Goal: Navigation & Orientation: Find specific page/section

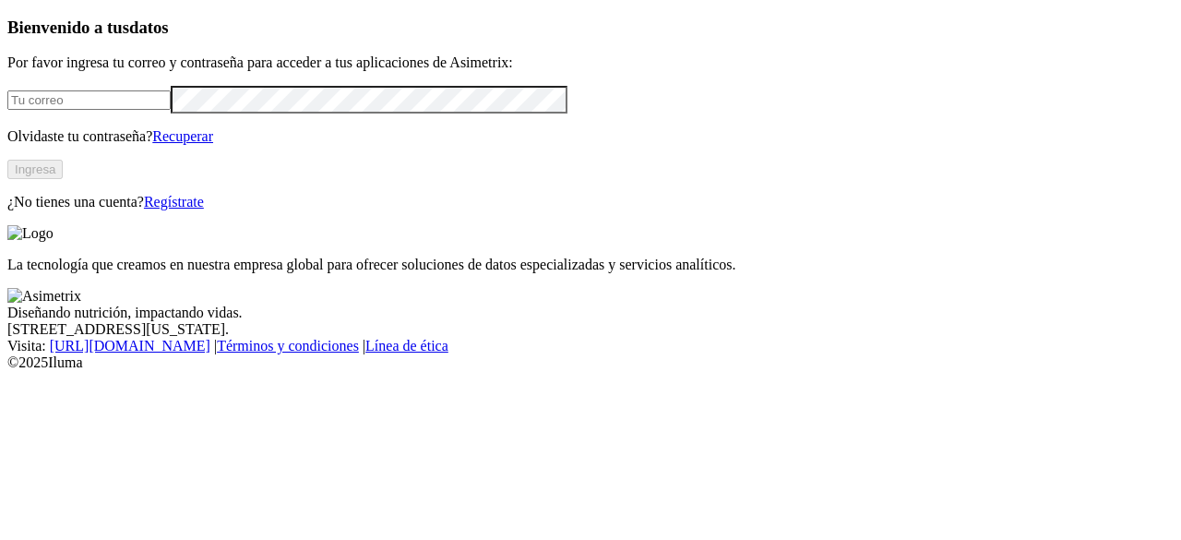
type input "[PERSON_NAME][EMAIL_ADDRESS][PERSON_NAME][DOMAIN_NAME]"
click at [63, 179] on button "Ingresa" at bounding box center [34, 169] width 55 height 19
